Goal: Task Accomplishment & Management: Manage account settings

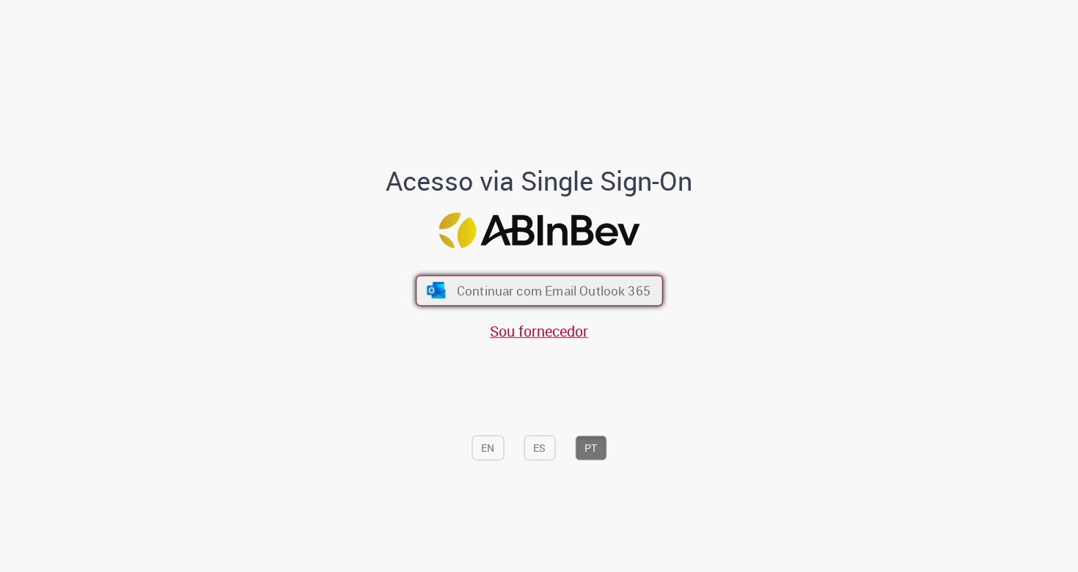
click at [601, 283] on span "Continuar com Email Outlook 365" at bounding box center [553, 290] width 194 height 17
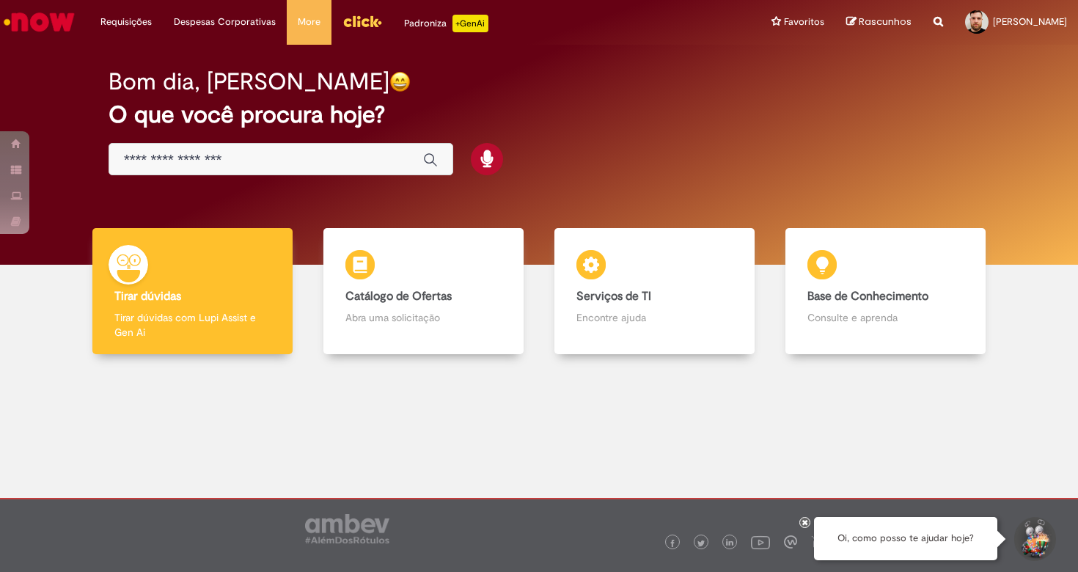
click at [364, 26] on img "Menu Cabeçalho" at bounding box center [362, 21] width 40 height 22
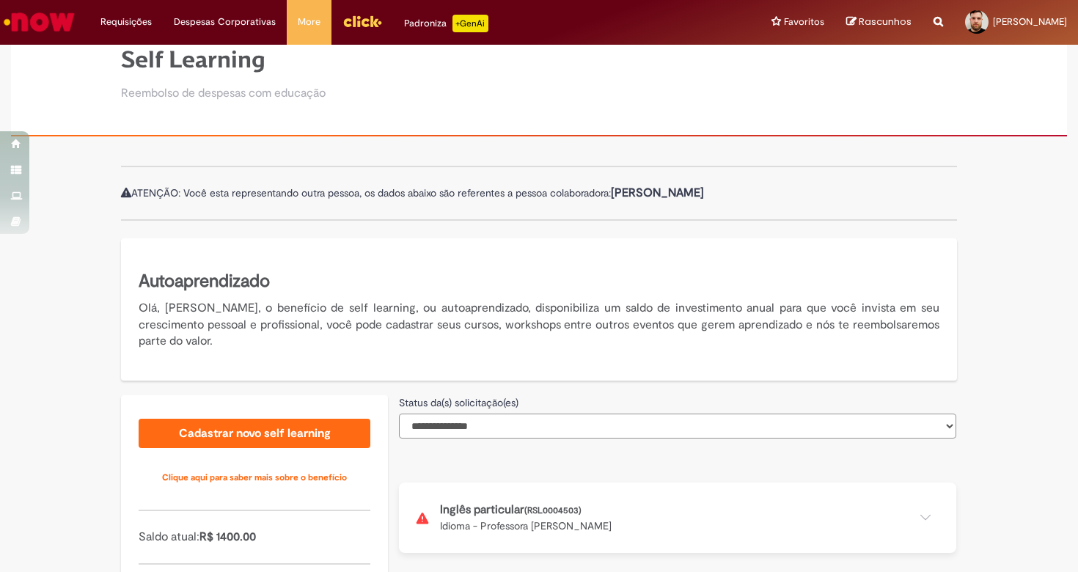
scroll to position [213, 0]
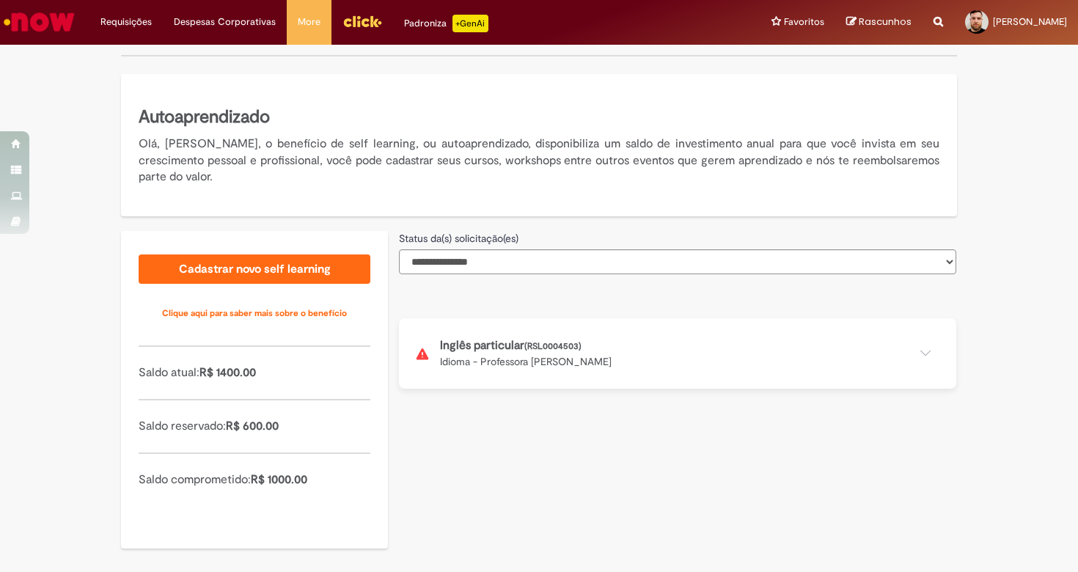
click at [552, 350] on button at bounding box center [677, 353] width 557 height 70
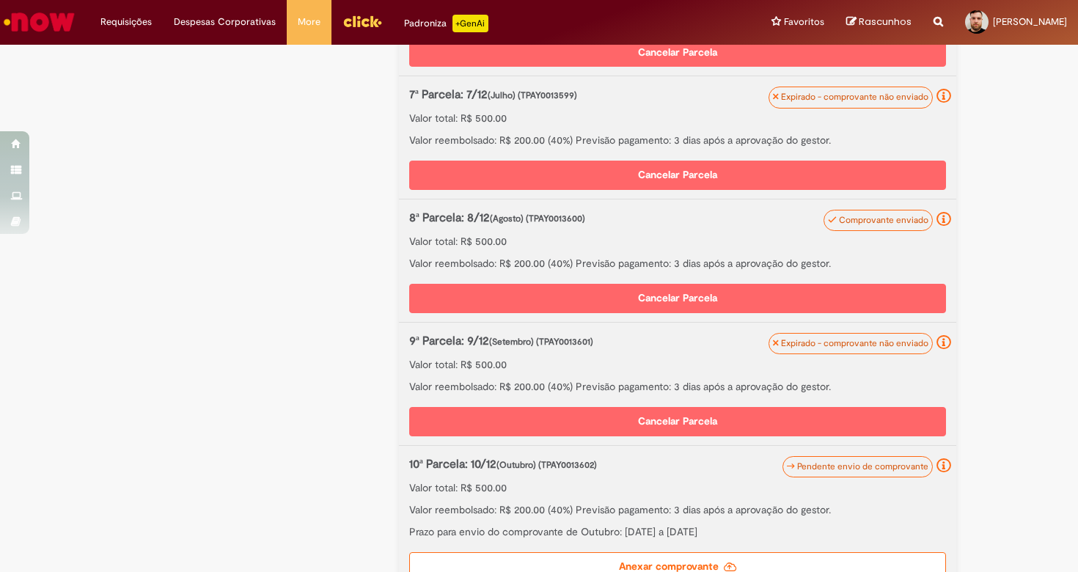
scroll to position [1468, 0]
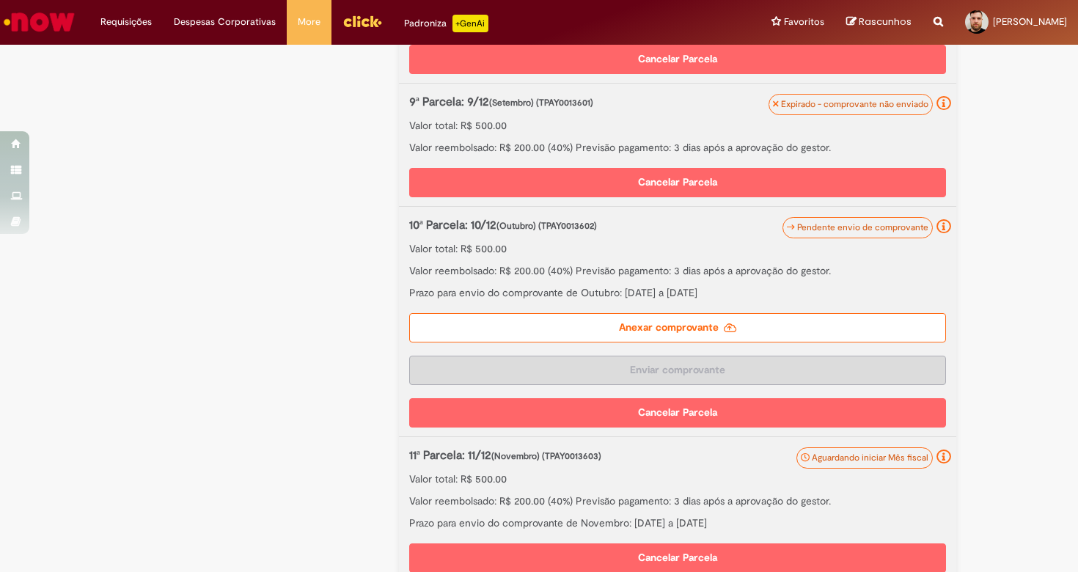
click at [680, 315] on label "Anexar comprovante" at bounding box center [677, 327] width 537 height 29
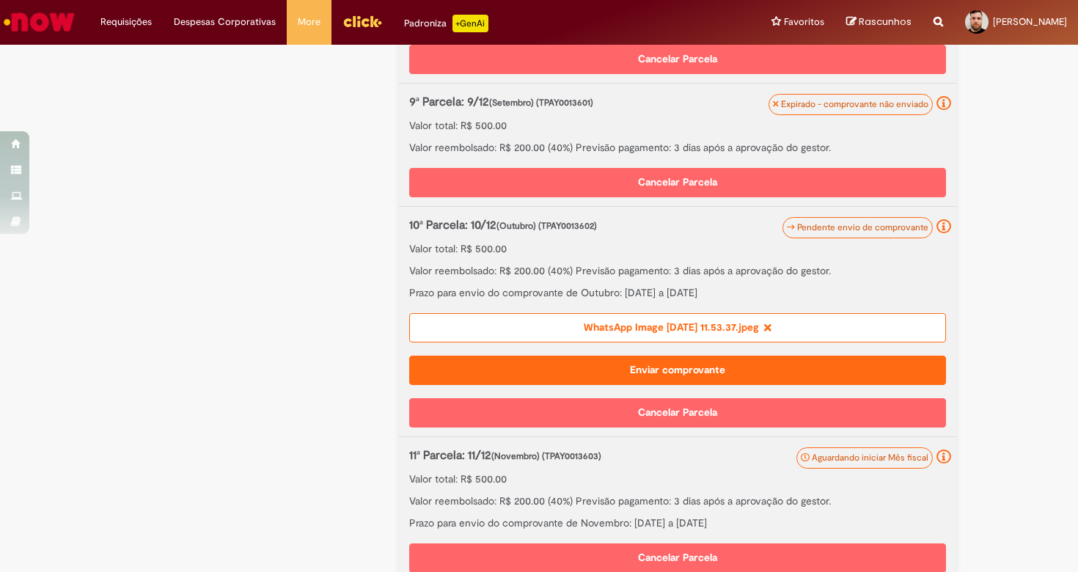
click at [717, 364] on button "Enviar comprovante" at bounding box center [677, 370] width 537 height 29
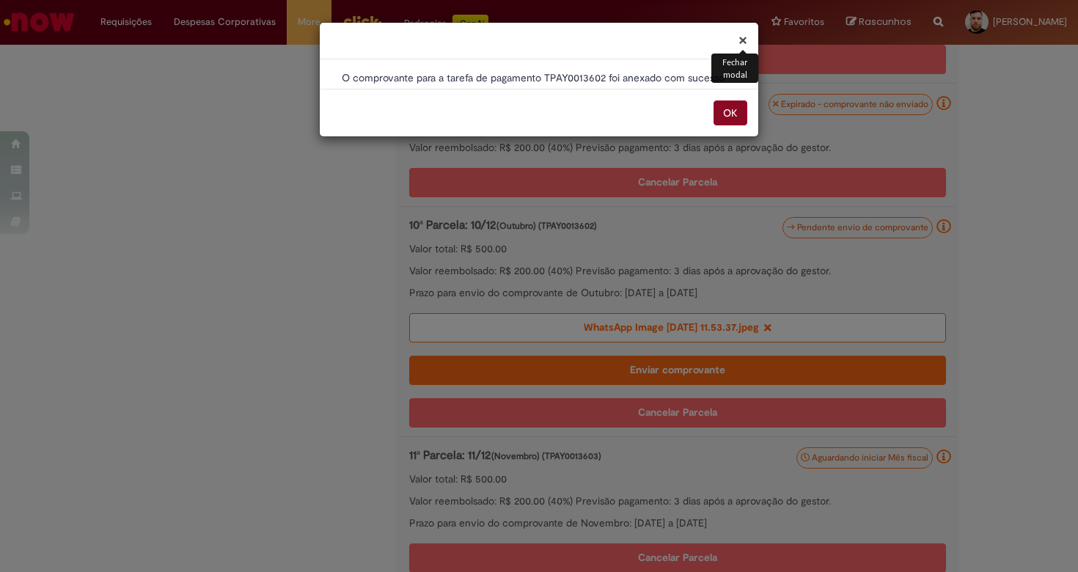
click at [724, 116] on button "OK" at bounding box center [730, 112] width 34 height 25
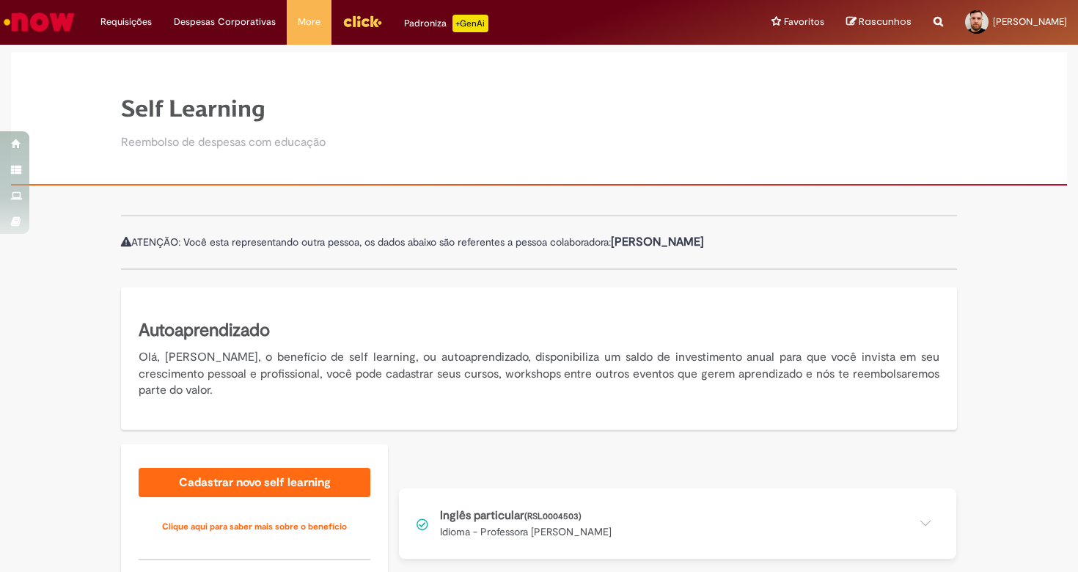
scroll to position [213, 0]
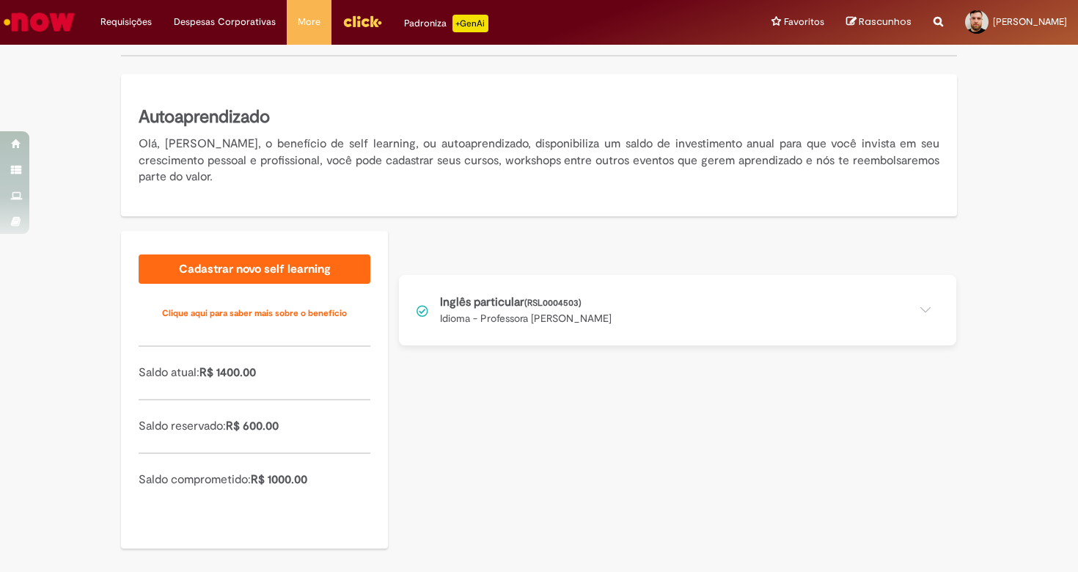
click at [696, 298] on button at bounding box center [677, 310] width 557 height 70
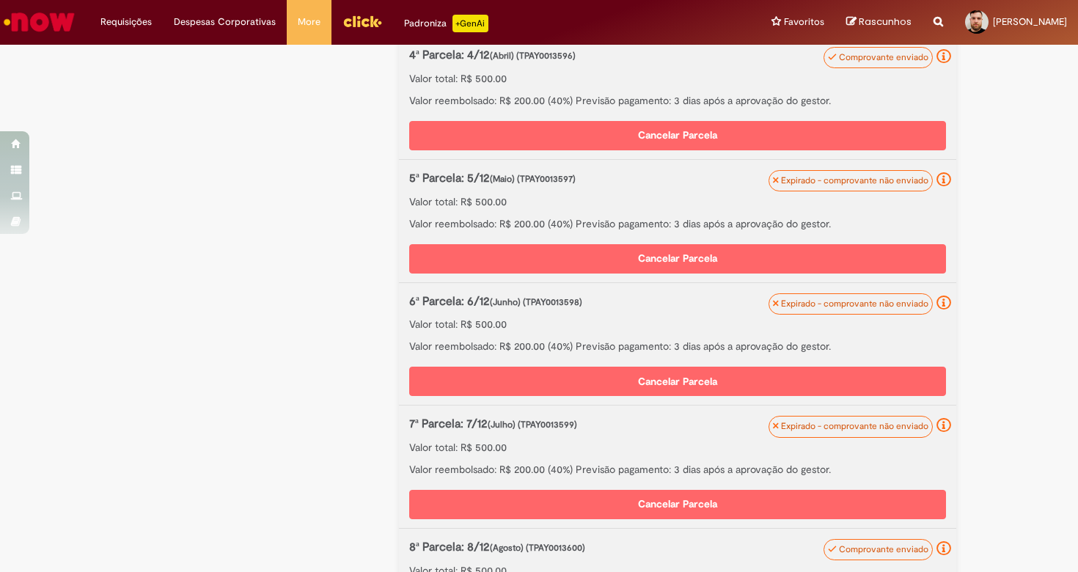
scroll to position [1222, 0]
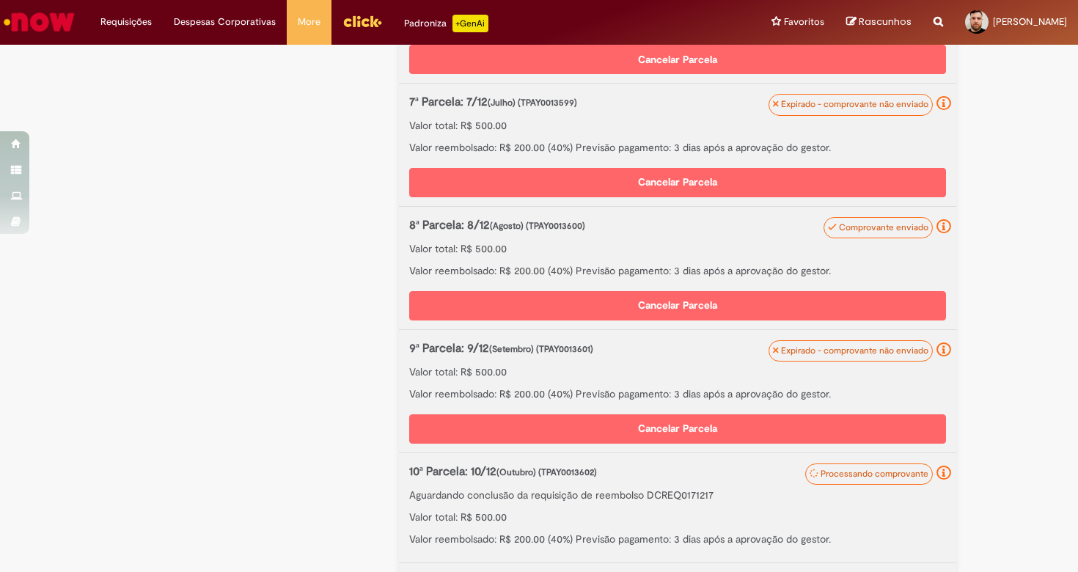
click at [812, 301] on button "Cancelar Parcela" at bounding box center [677, 305] width 537 height 29
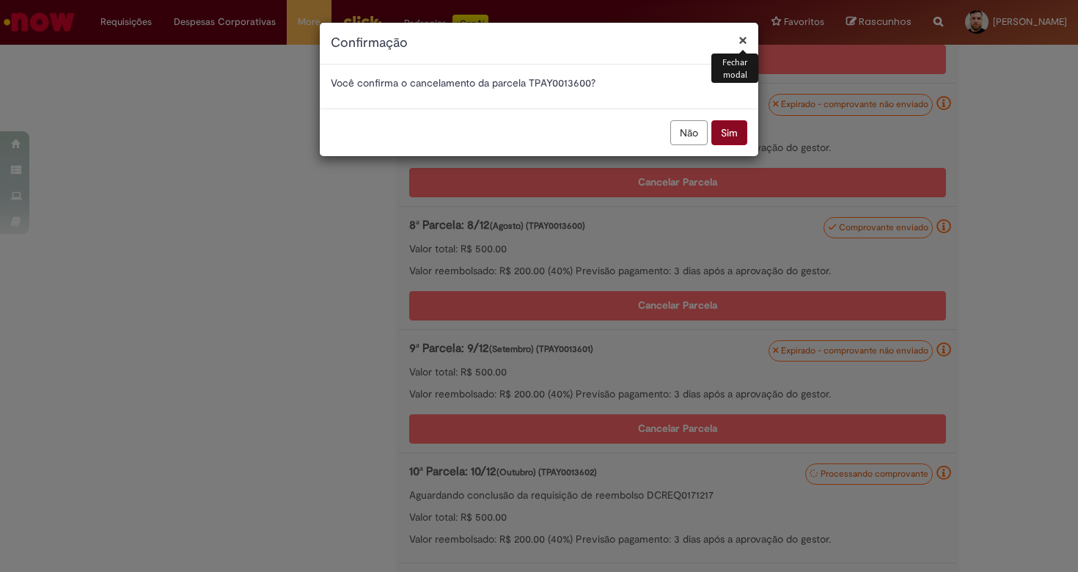
click at [720, 132] on button "Sim" at bounding box center [729, 132] width 36 height 25
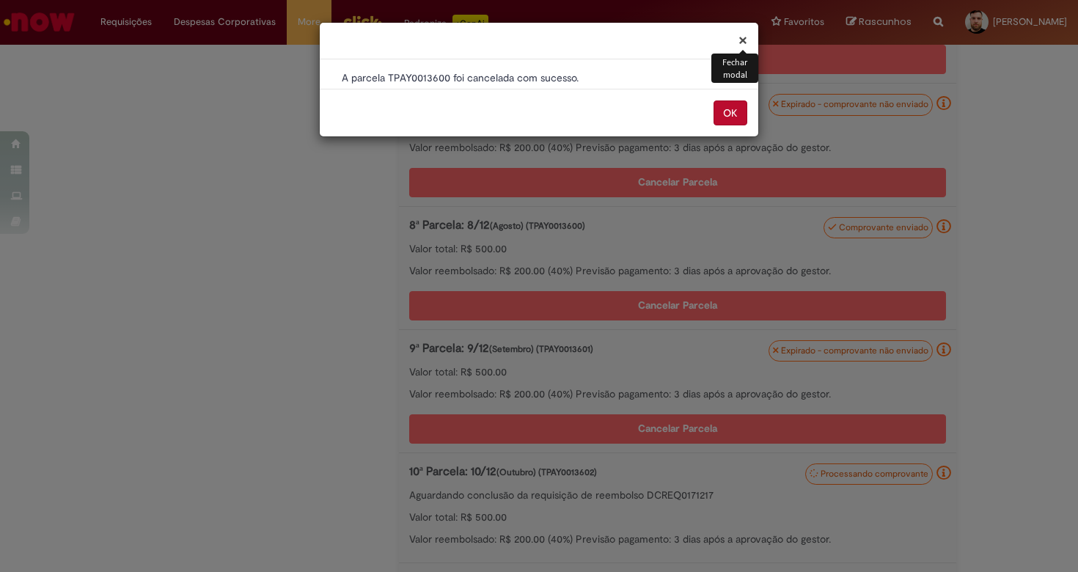
click at [718, 128] on div "OK" at bounding box center [539, 113] width 438 height 48
click at [721, 120] on button "OK" at bounding box center [730, 112] width 34 height 25
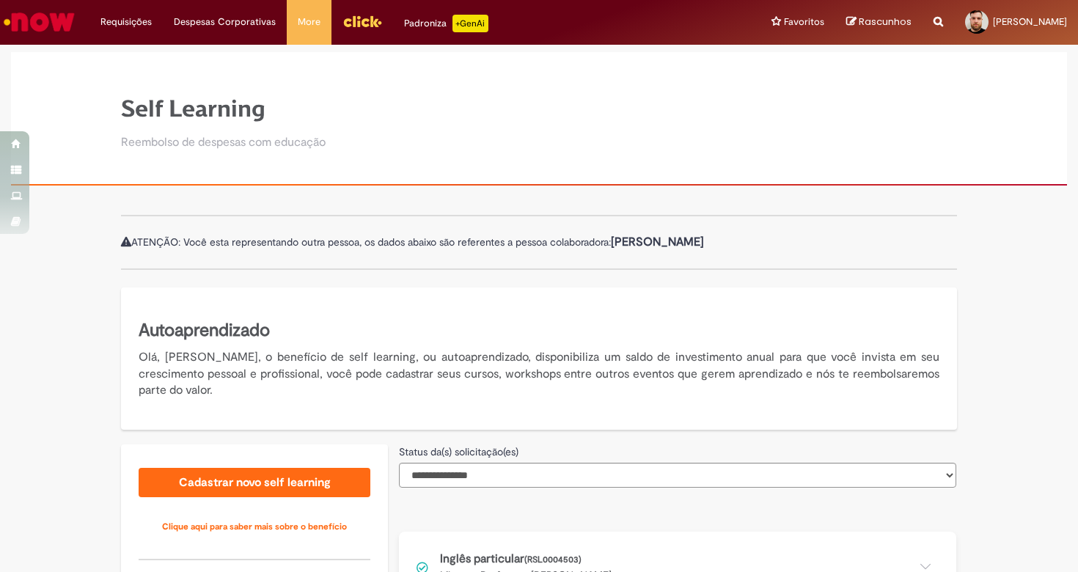
scroll to position [213, 0]
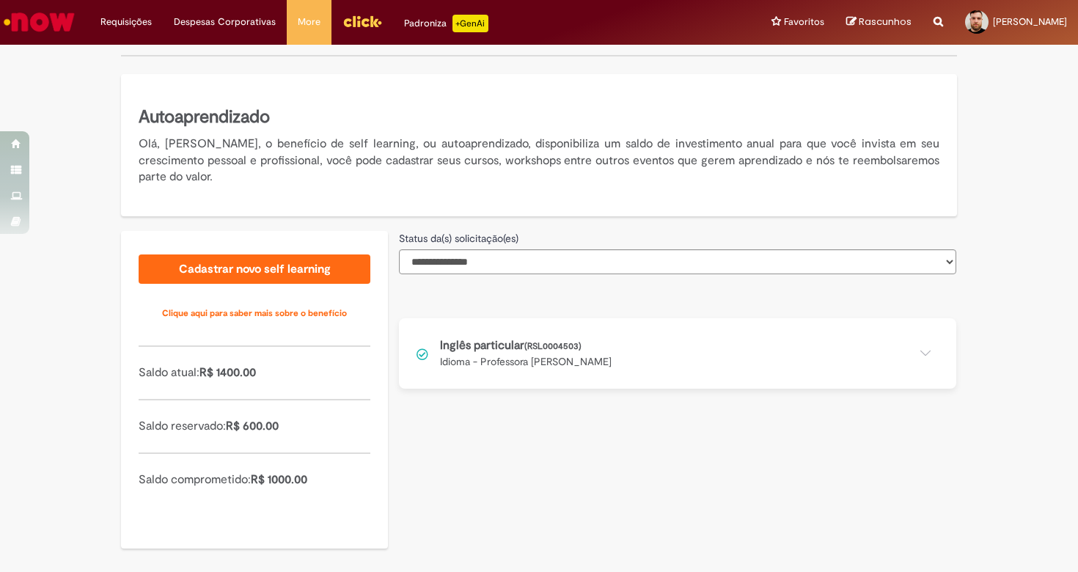
click at [688, 337] on button at bounding box center [677, 353] width 557 height 70
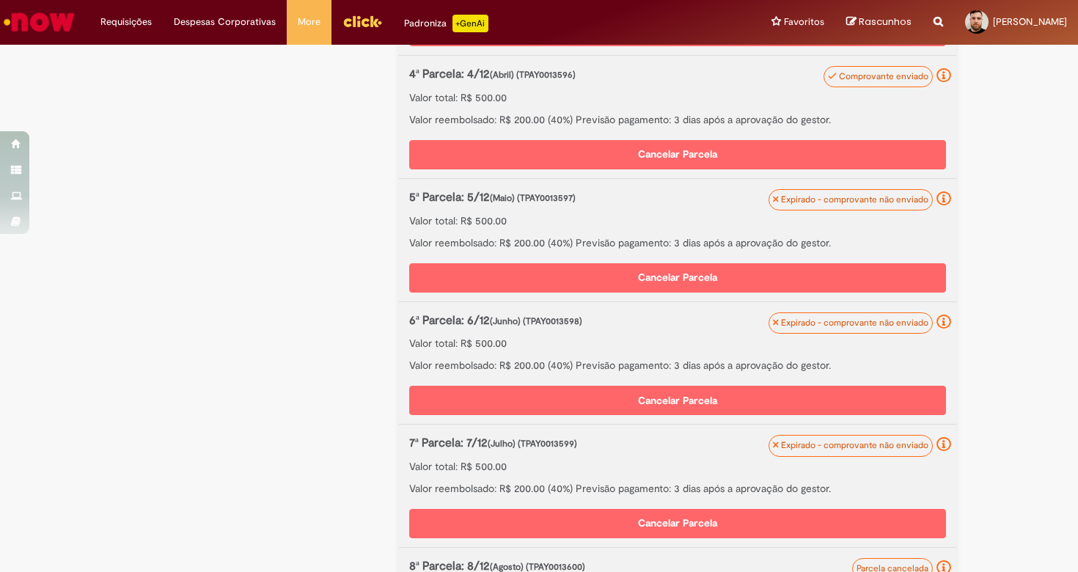
scroll to position [823, 0]
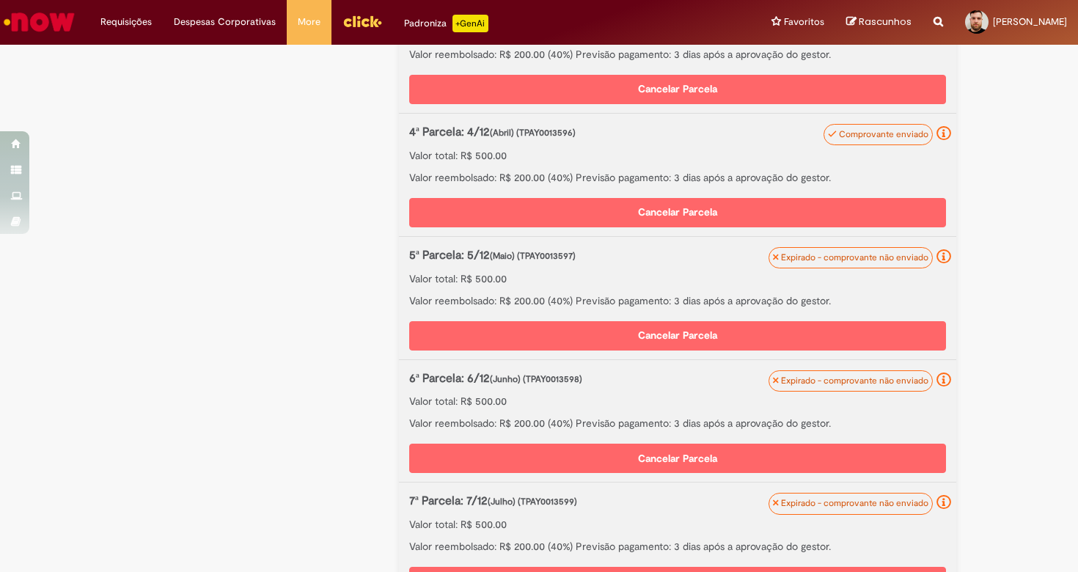
click at [721, 209] on button "Cancelar Parcela" at bounding box center [677, 212] width 537 height 29
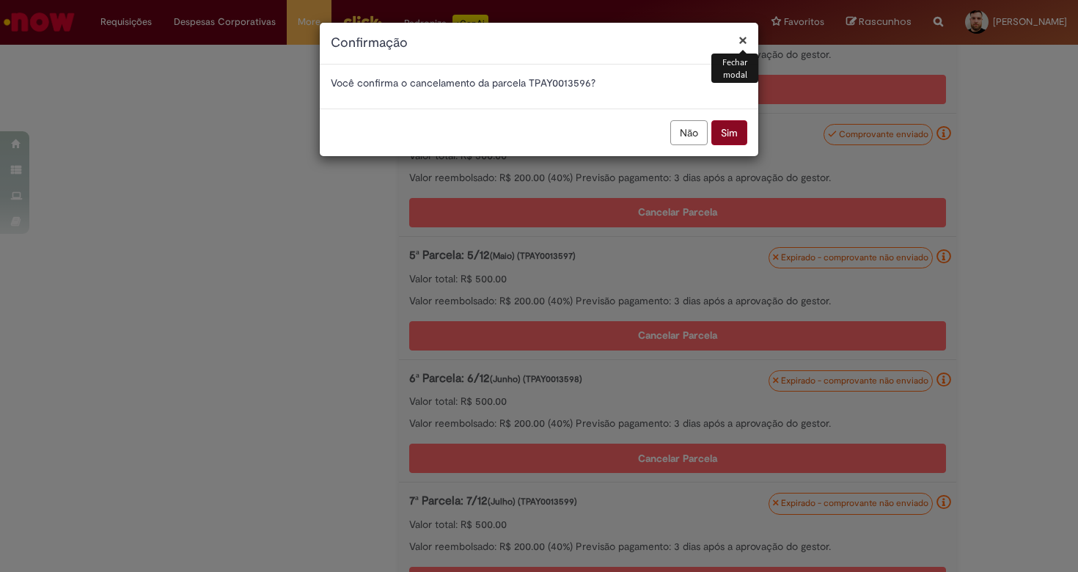
click at [739, 130] on button "Sim" at bounding box center [729, 132] width 36 height 25
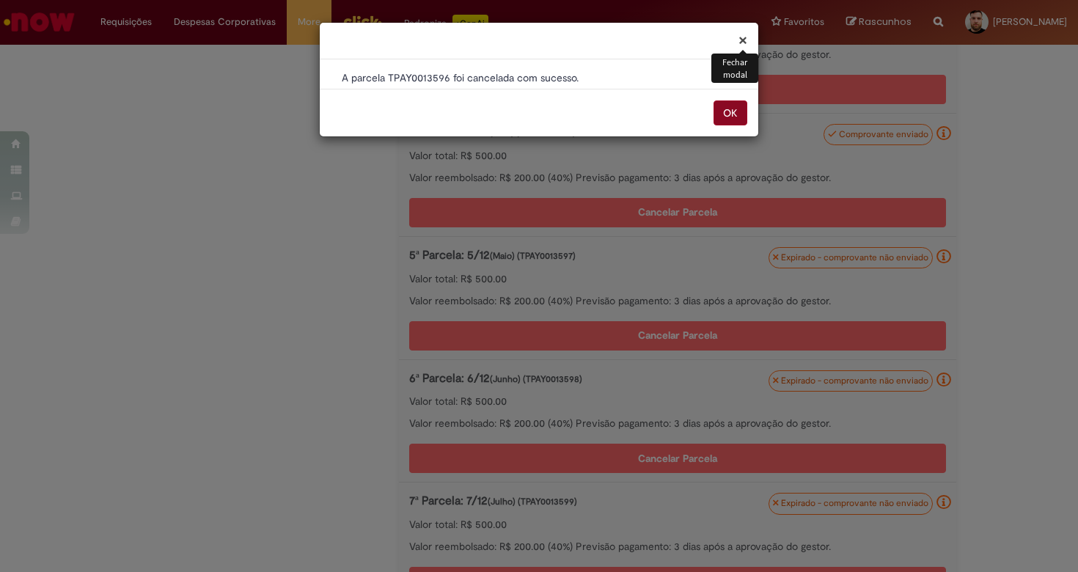
click at [735, 114] on button "OK" at bounding box center [730, 112] width 34 height 25
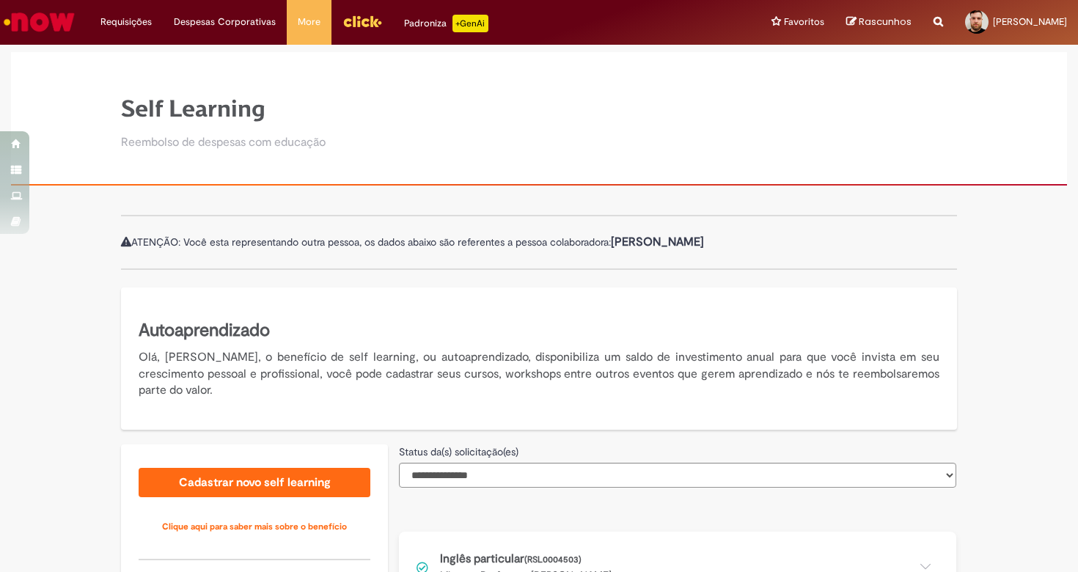
click at [501, 556] on button at bounding box center [677, 567] width 557 height 70
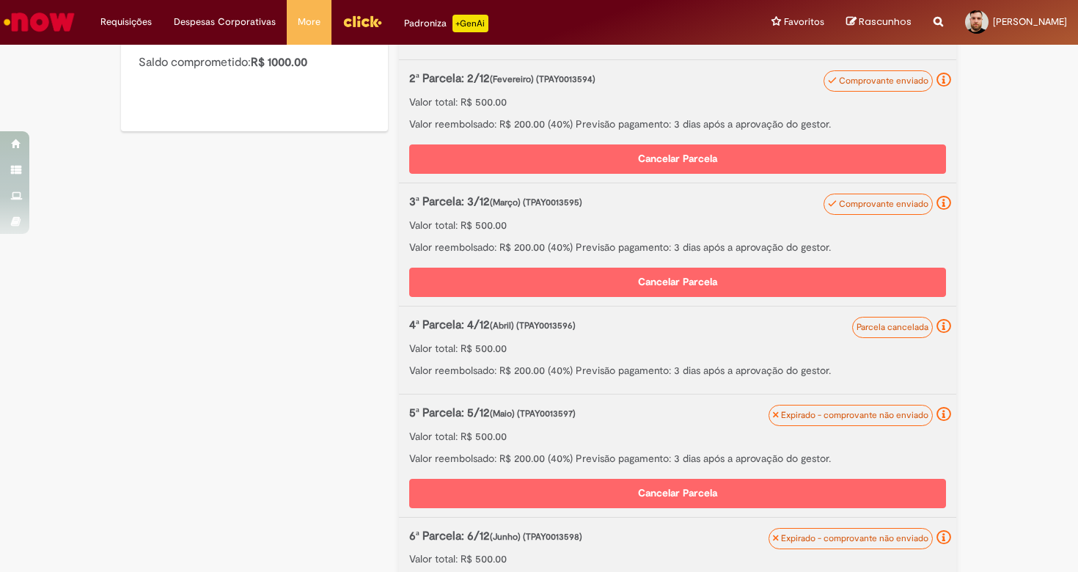
scroll to position [712, 0]
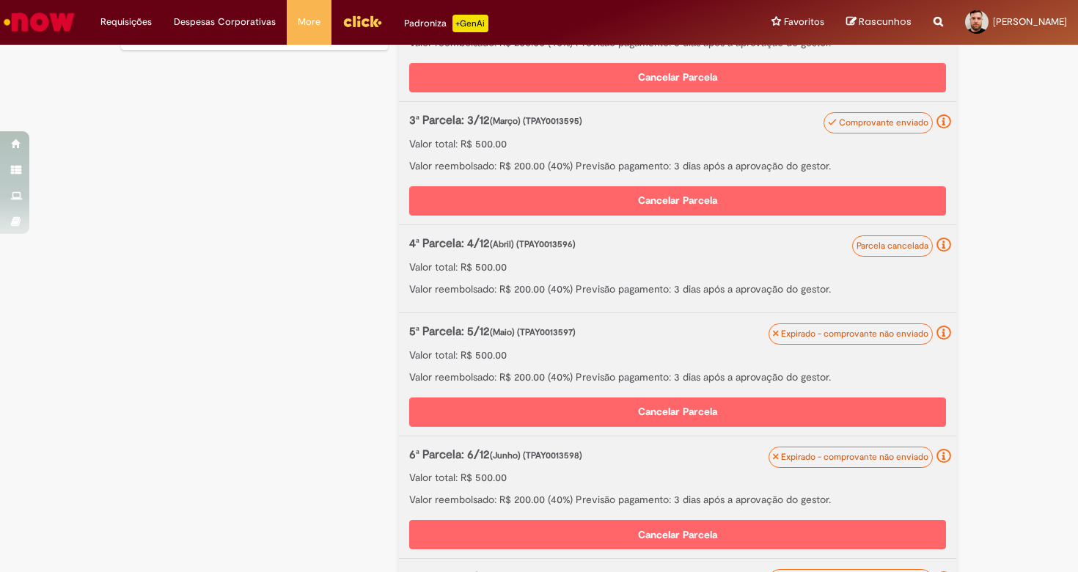
click at [768, 410] on button "Cancelar Parcela" at bounding box center [677, 411] width 537 height 29
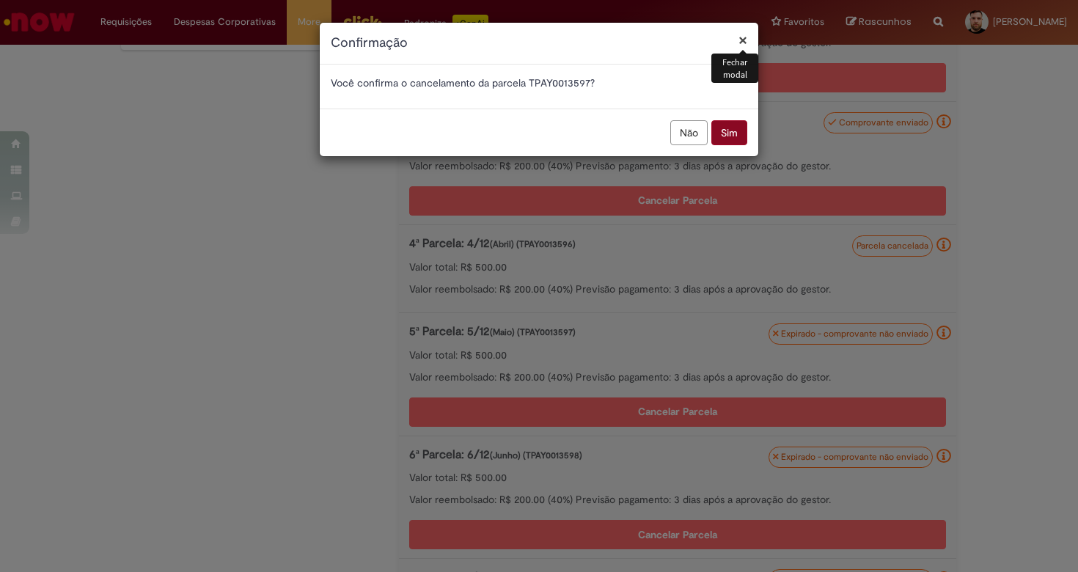
click at [718, 136] on button "Sim" at bounding box center [729, 132] width 36 height 25
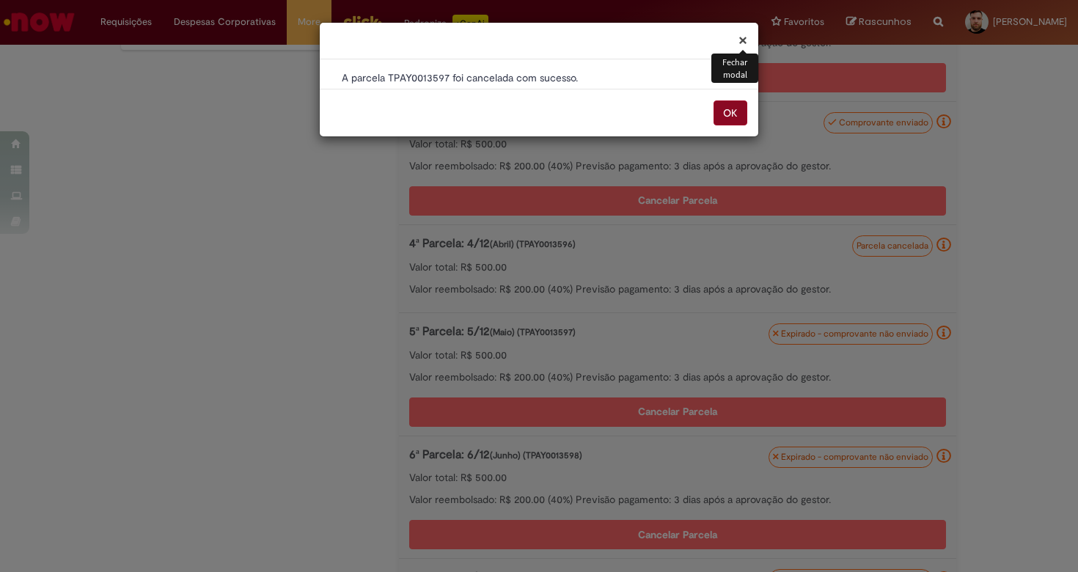
click at [735, 101] on button "OK" at bounding box center [730, 112] width 34 height 25
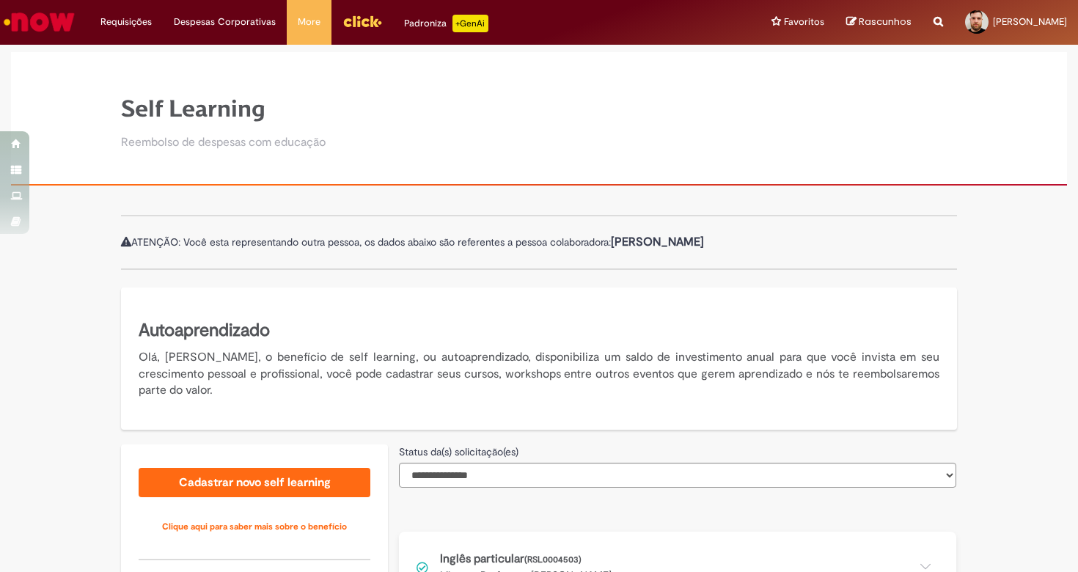
scroll to position [213, 0]
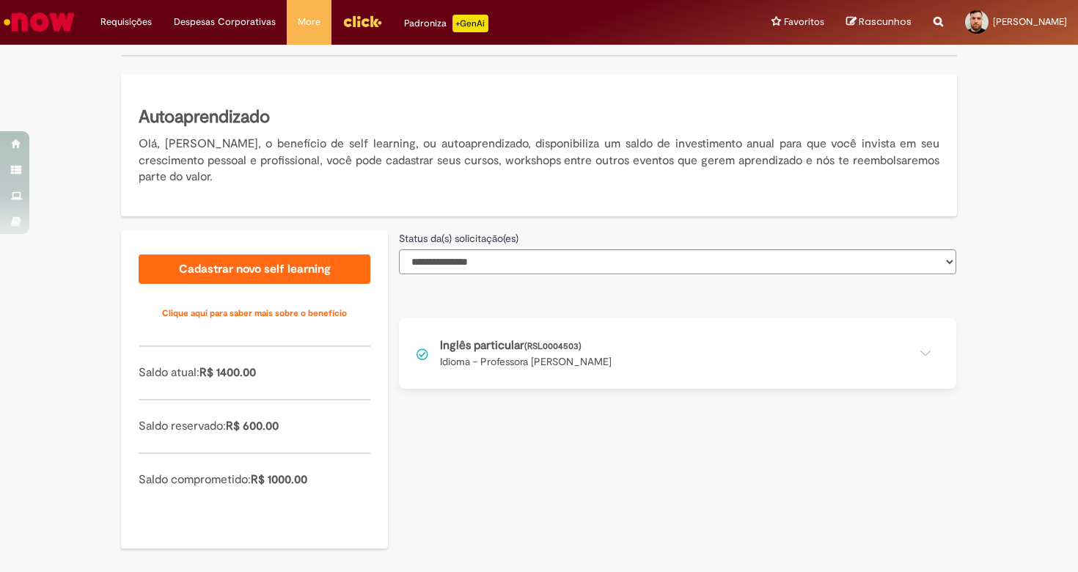
click at [577, 343] on button at bounding box center [677, 353] width 557 height 70
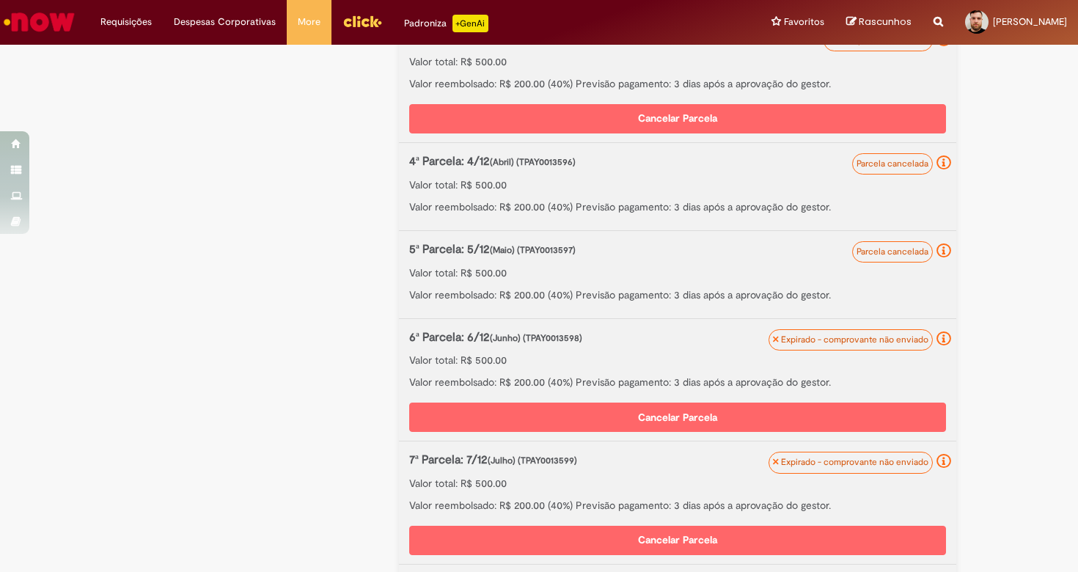
scroll to position [839, 0]
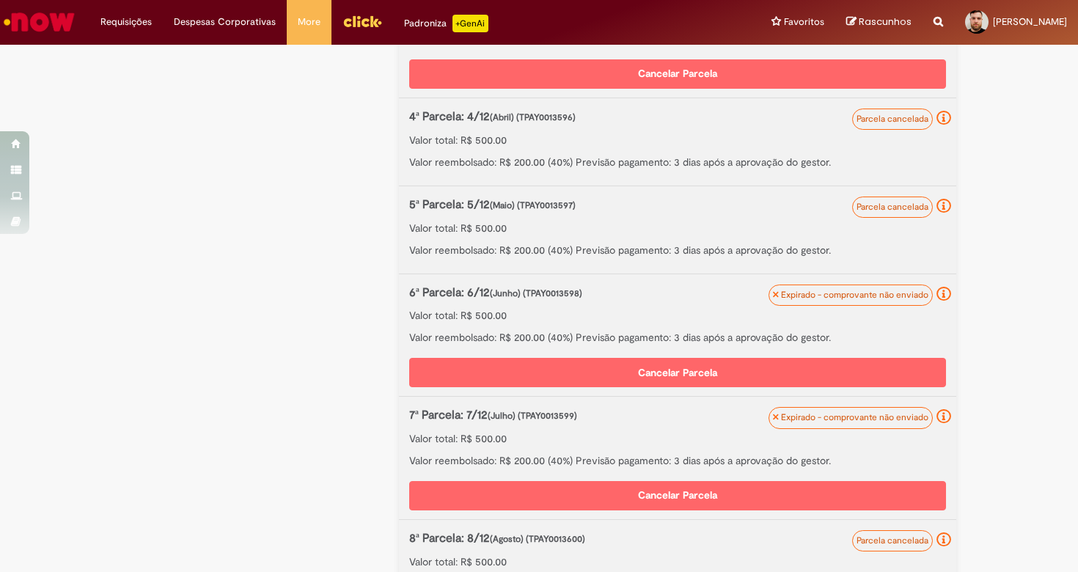
click at [723, 360] on button "Cancelar Parcela" at bounding box center [677, 372] width 537 height 29
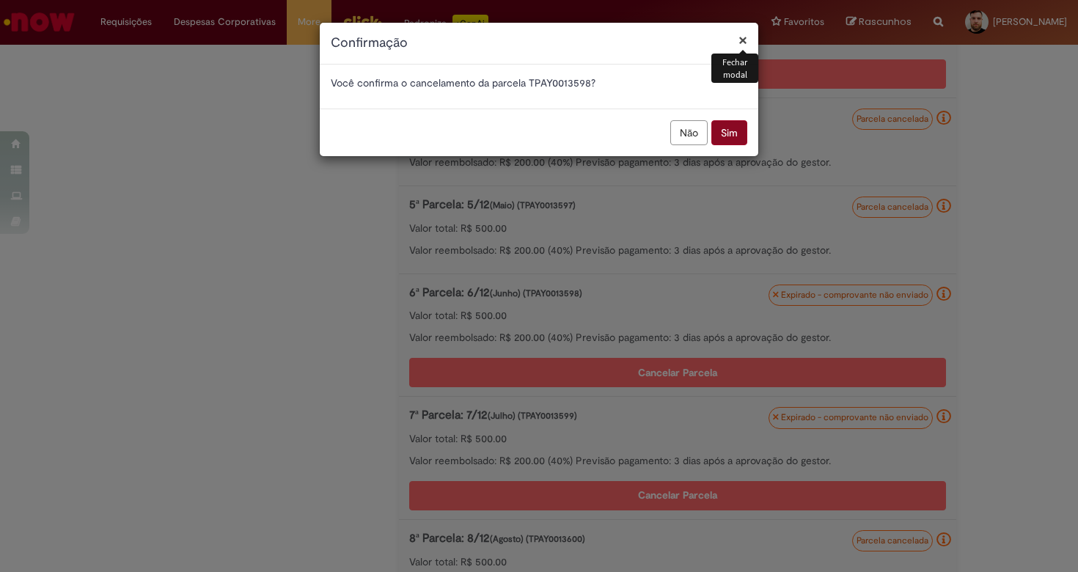
click at [722, 133] on button "Sim" at bounding box center [729, 132] width 36 height 25
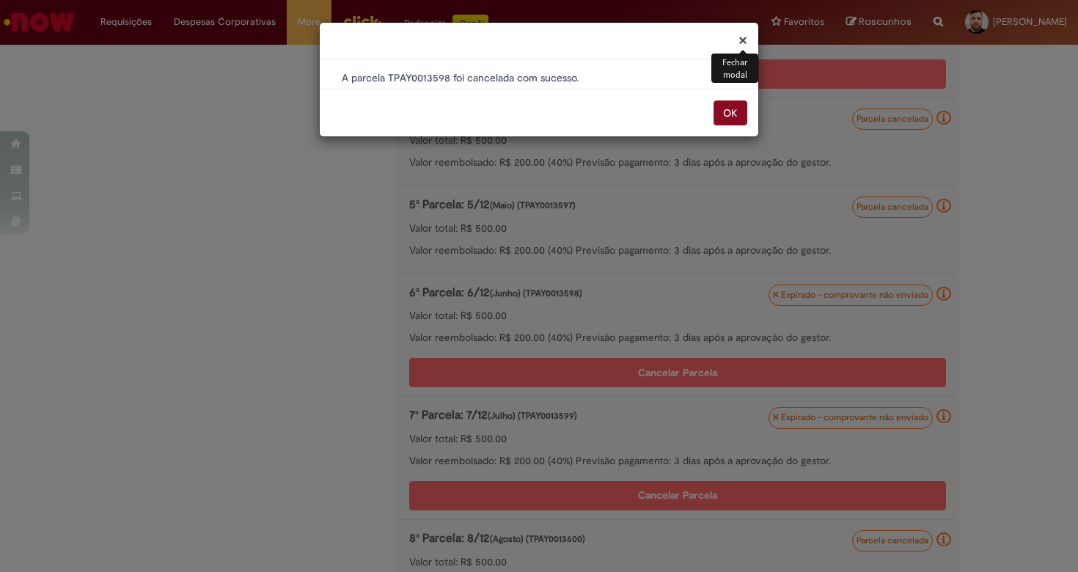
click at [730, 110] on button "OK" at bounding box center [730, 112] width 34 height 25
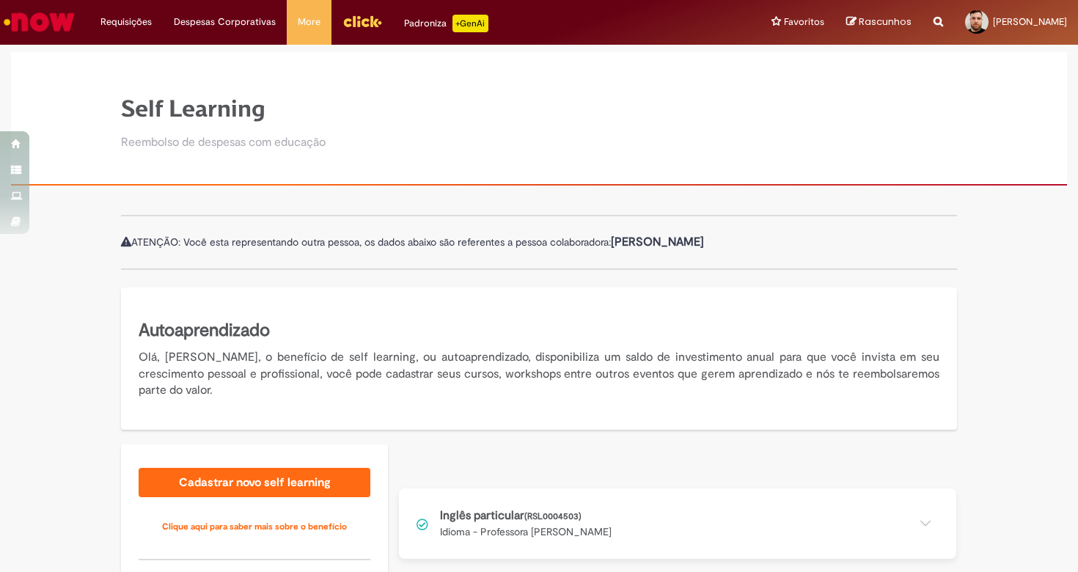
scroll to position [3, 0]
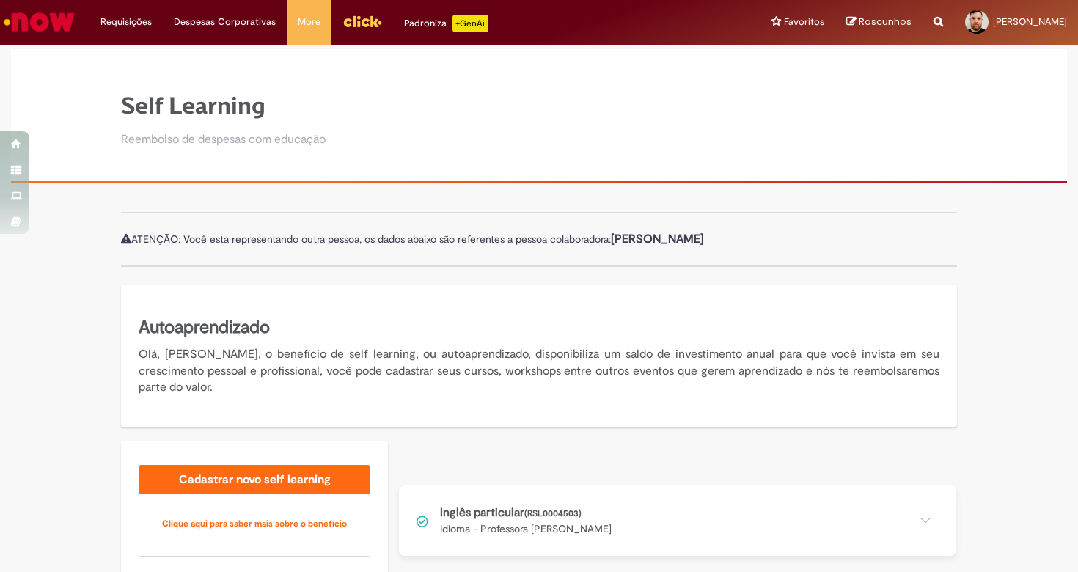
click at [554, 510] on div "Inglês particular (RSL0004503) Idioma - Professora Nara Elvira Comprovante envi…" at bounding box center [677, 504] width 557 height 126
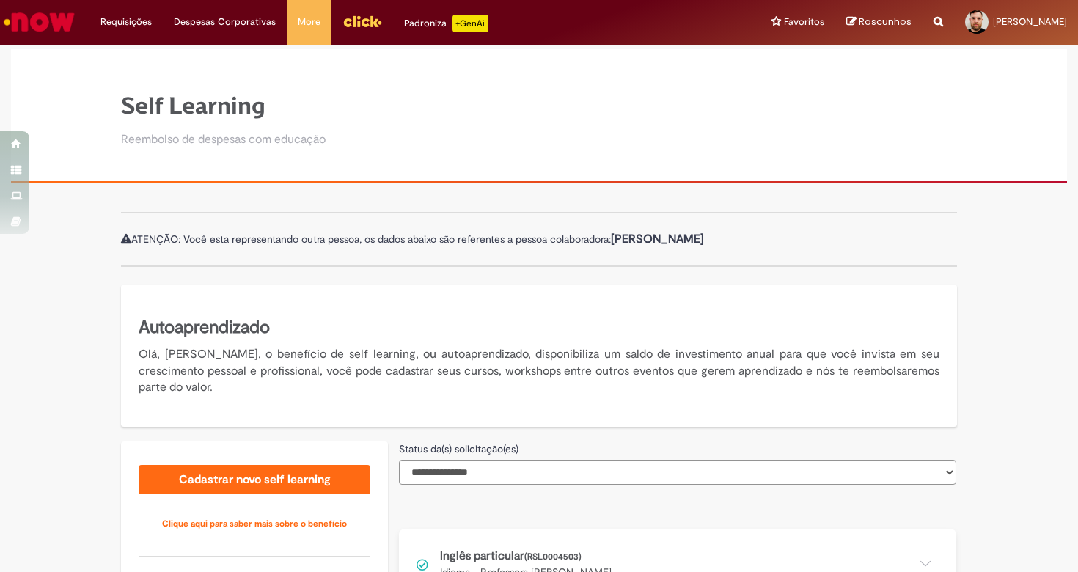
scroll to position [213, 0]
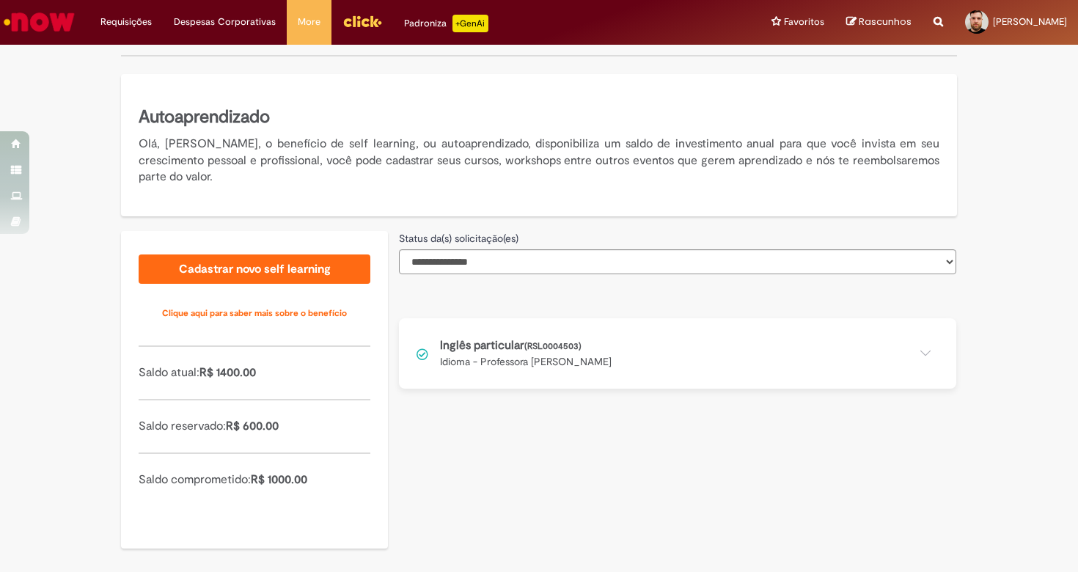
click at [680, 354] on button at bounding box center [677, 353] width 557 height 70
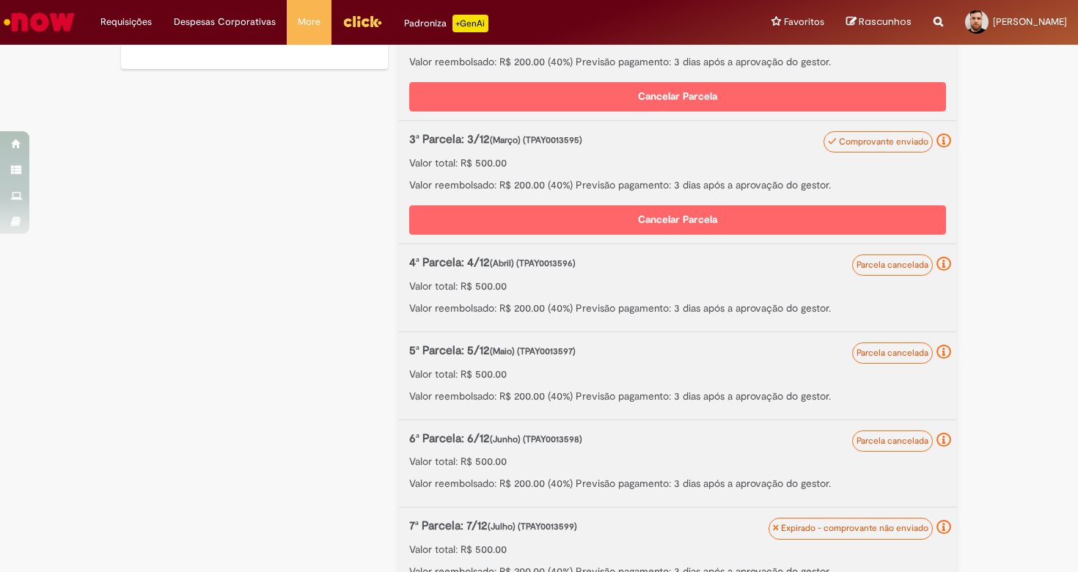
scroll to position [886, 0]
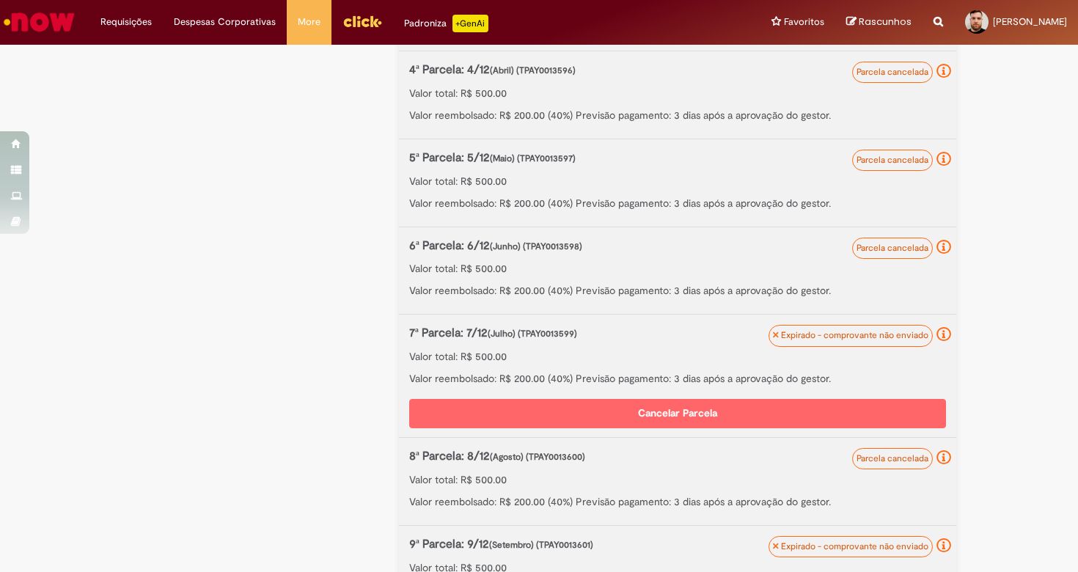
click at [658, 407] on button "Cancelar Parcela" at bounding box center [677, 413] width 537 height 29
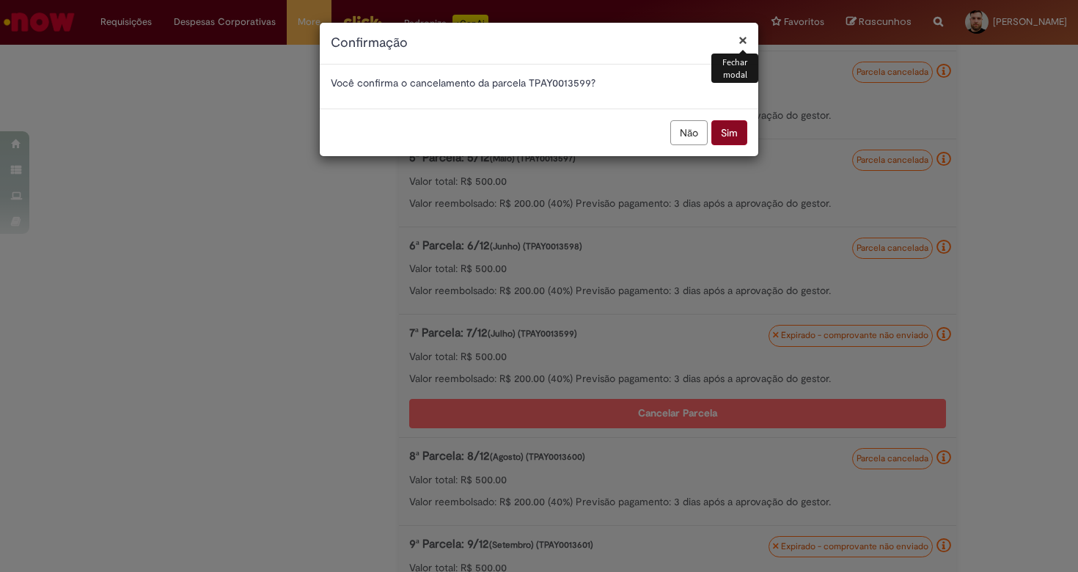
click at [720, 134] on button "Sim" at bounding box center [729, 132] width 36 height 25
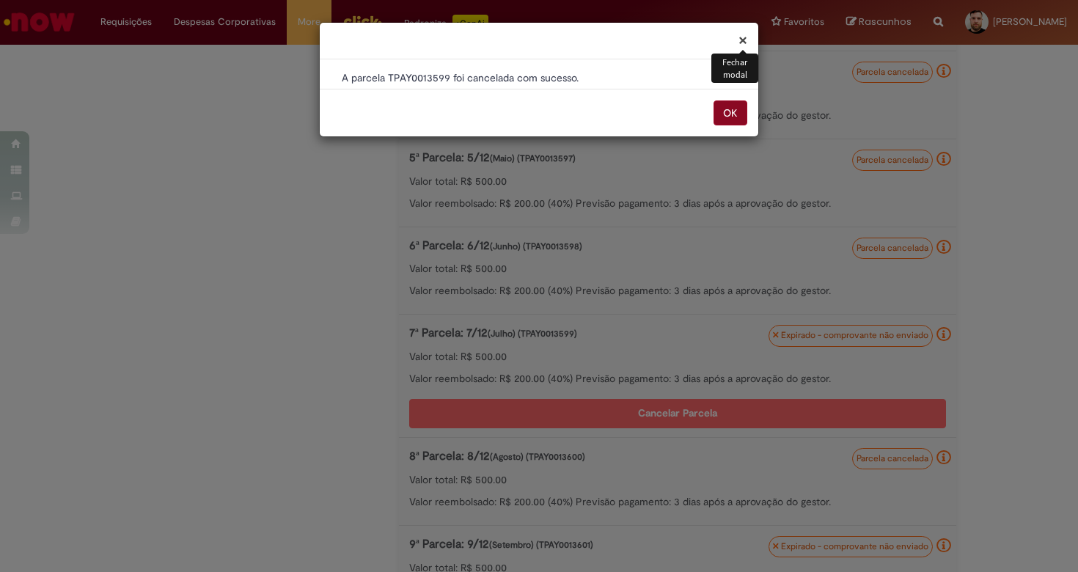
click at [718, 112] on button "OK" at bounding box center [730, 112] width 34 height 25
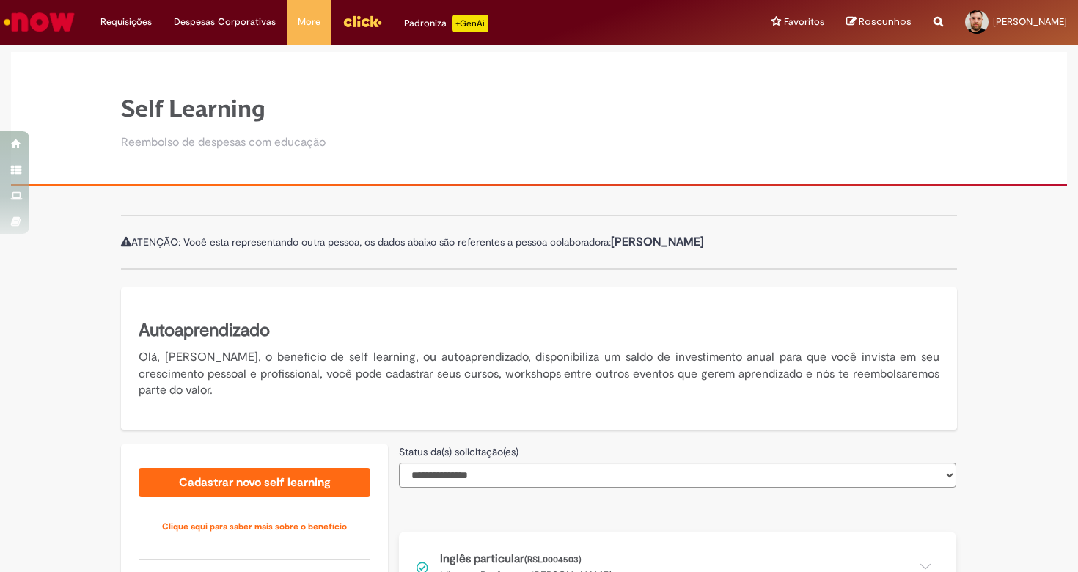
scroll to position [213, 0]
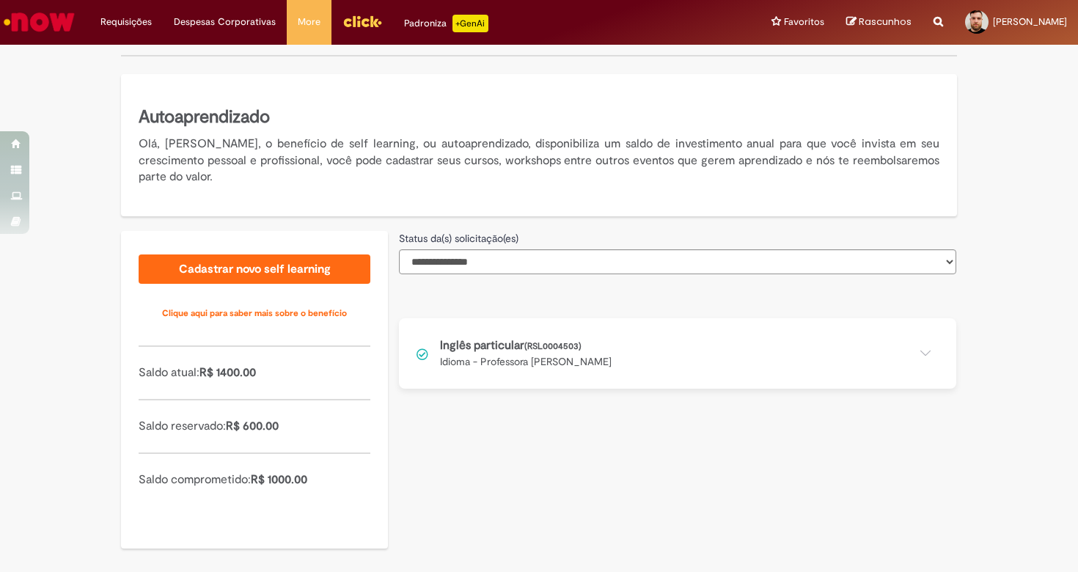
click at [556, 345] on button at bounding box center [677, 353] width 557 height 70
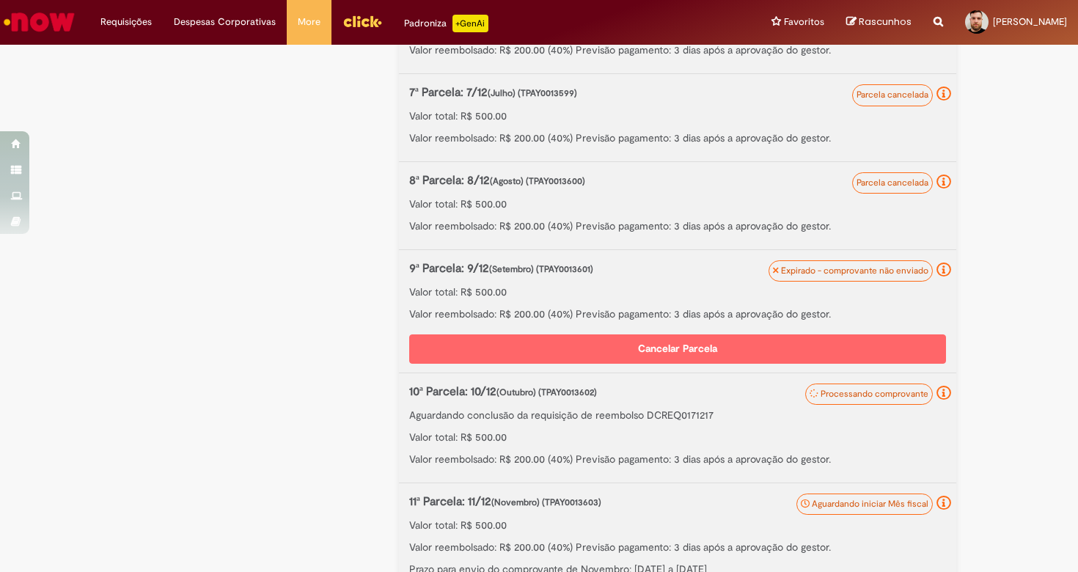
scroll to position [1152, 0]
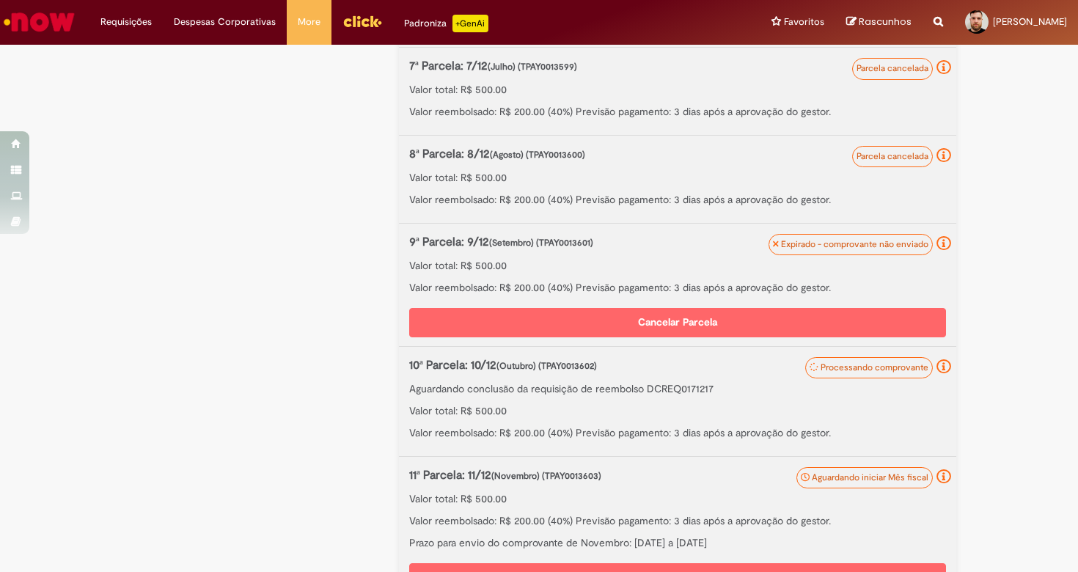
click at [752, 313] on button "Cancelar Parcela" at bounding box center [677, 322] width 537 height 29
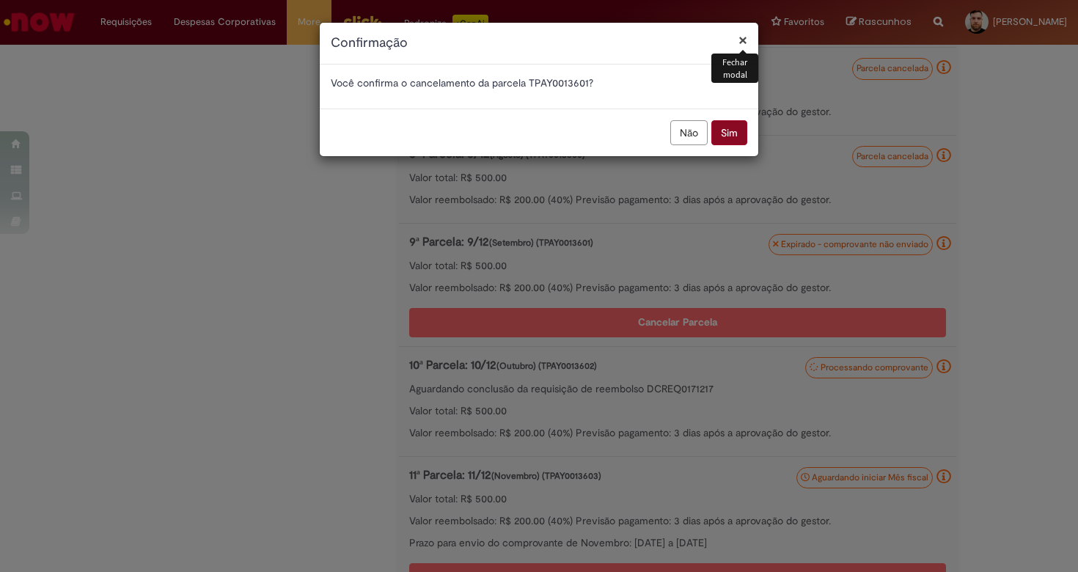
click at [716, 128] on button "Sim" at bounding box center [729, 132] width 36 height 25
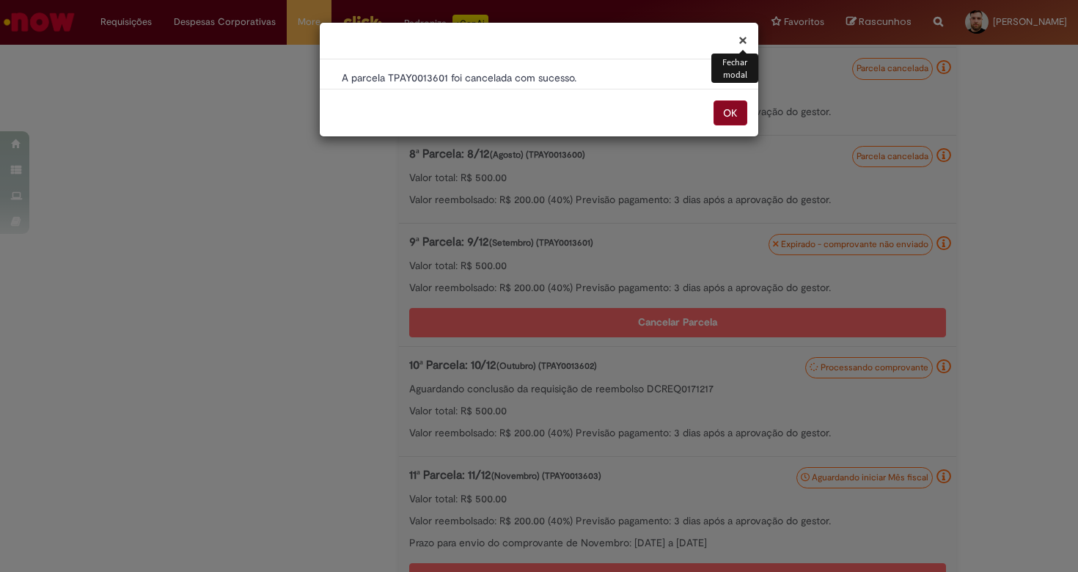
click at [719, 118] on button "OK" at bounding box center [730, 112] width 34 height 25
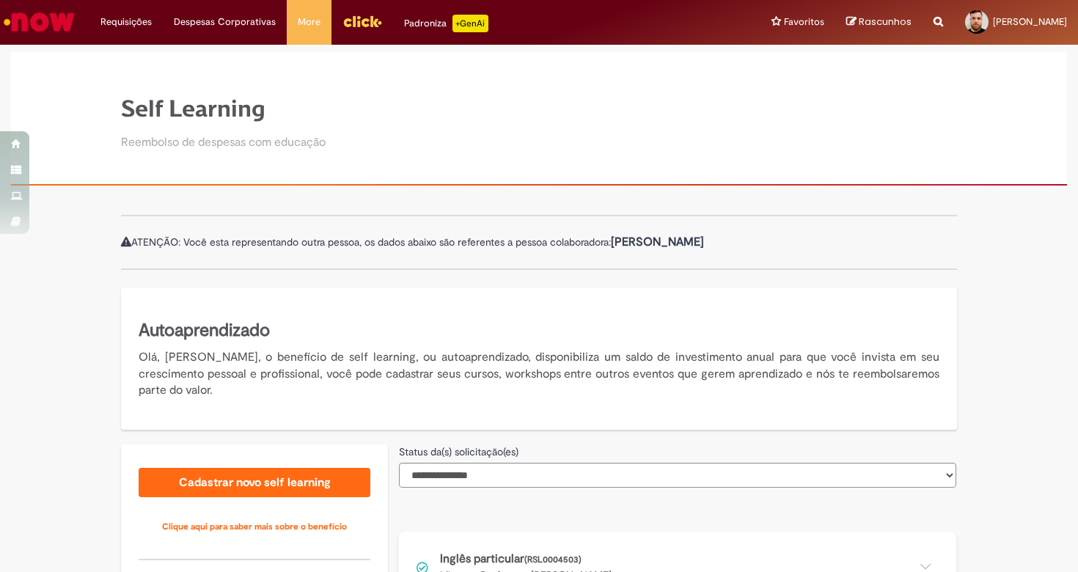
scroll to position [213, 0]
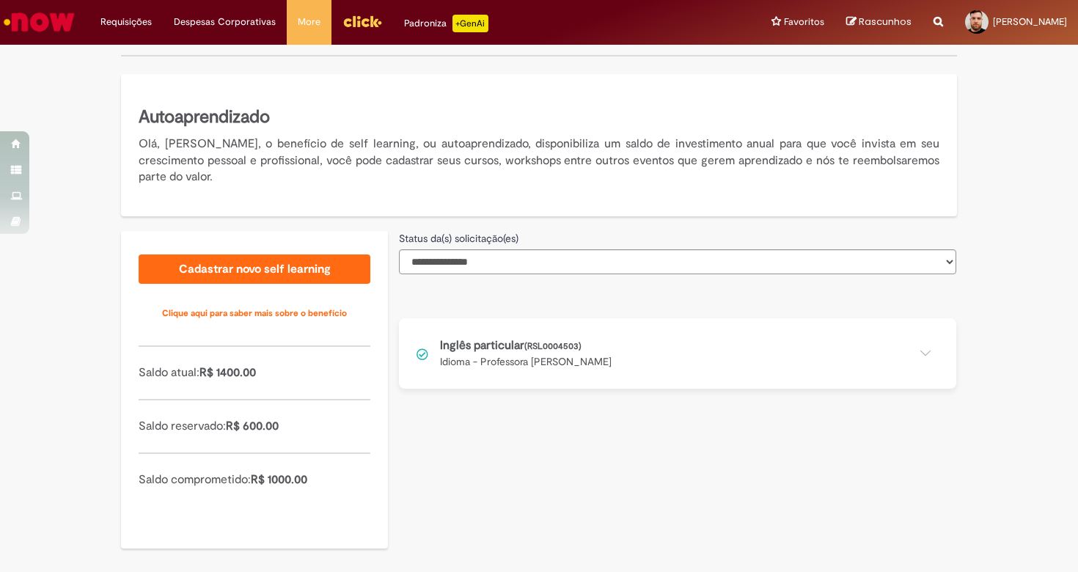
click at [570, 350] on button at bounding box center [677, 353] width 557 height 70
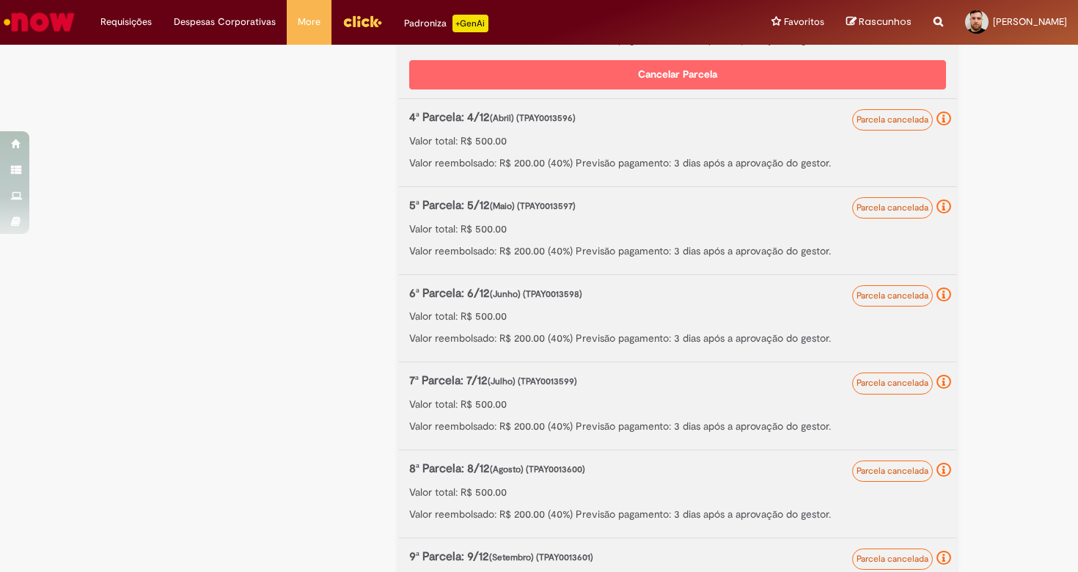
scroll to position [1341, 0]
